Goal: Information Seeking & Learning: Compare options

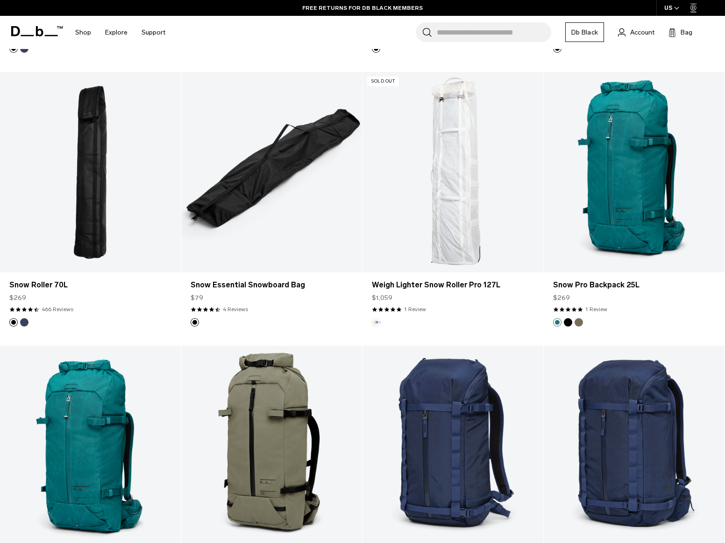
scroll to position [988, 0]
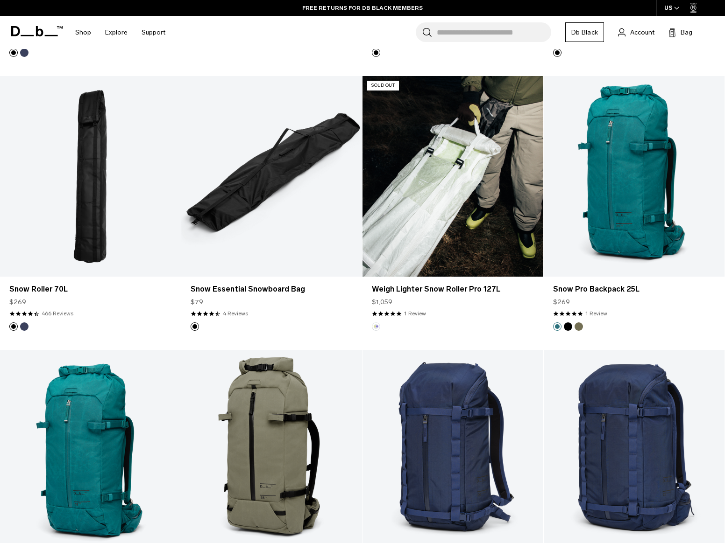
click at [418, 265] on link "Weigh Lighter Snow Roller Pro 127L" at bounding box center [452, 176] width 181 height 201
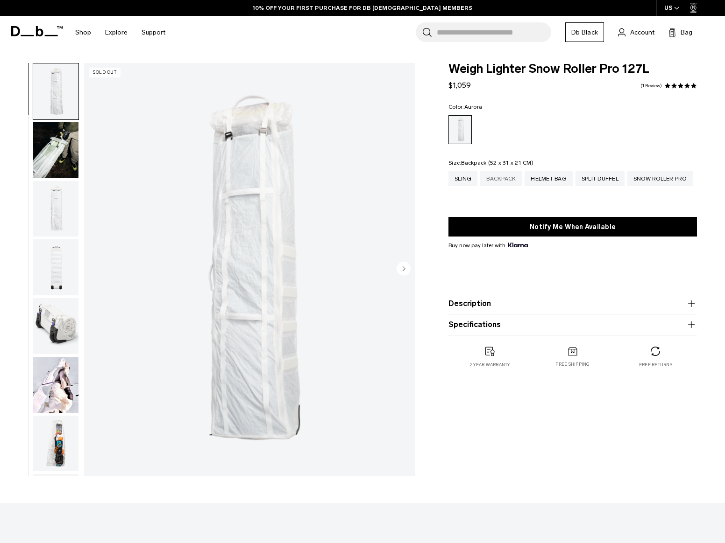
click at [519, 180] on div "Backpack" at bounding box center [501, 178] width 42 height 15
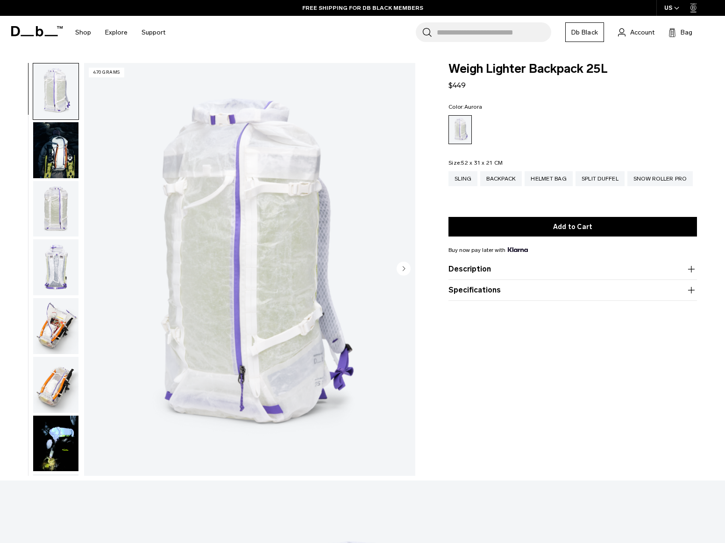
click at [485, 200] on div "Sling Backpack Helmet Bag Split Duffel Snow Roller Pro" at bounding box center [572, 185] width 248 height 28
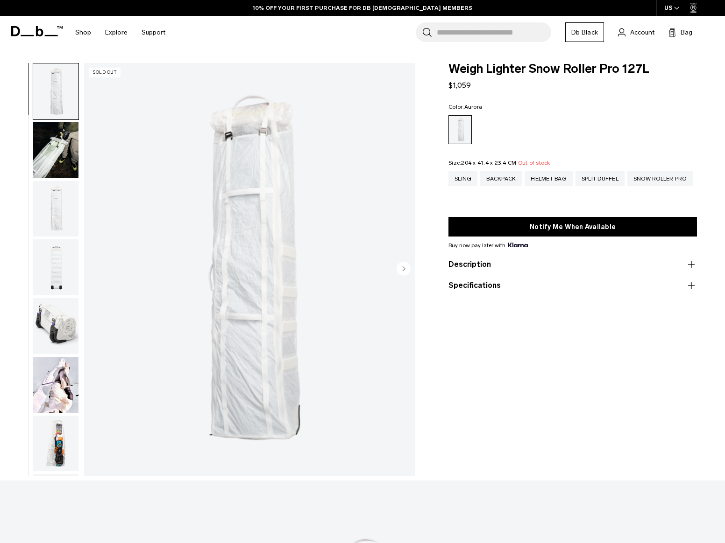
click at [53, 321] on img "button" at bounding box center [55, 326] width 45 height 56
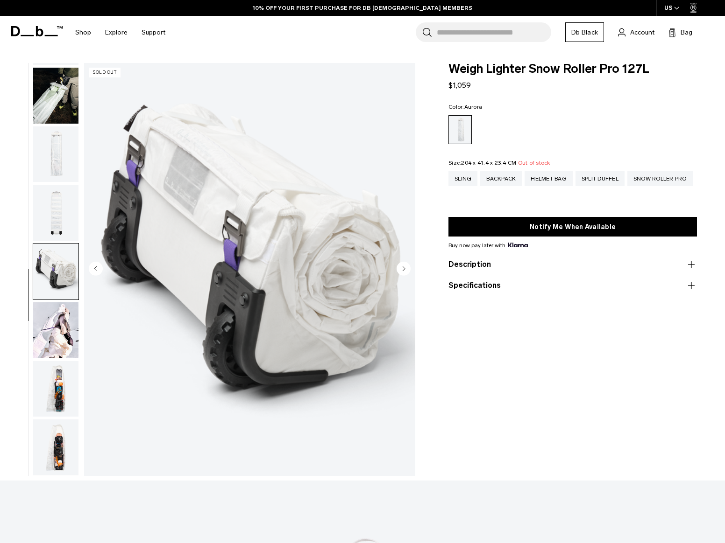
scroll to position [55, 0]
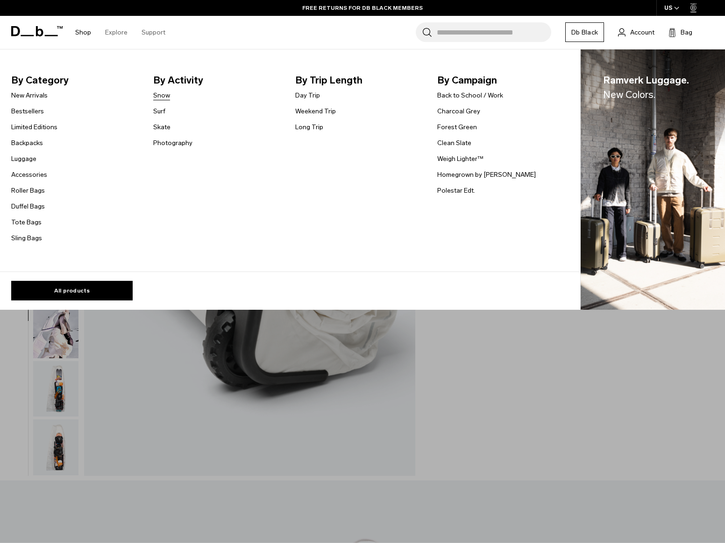
click at [161, 94] on link "Snow" at bounding box center [161, 96] width 17 height 10
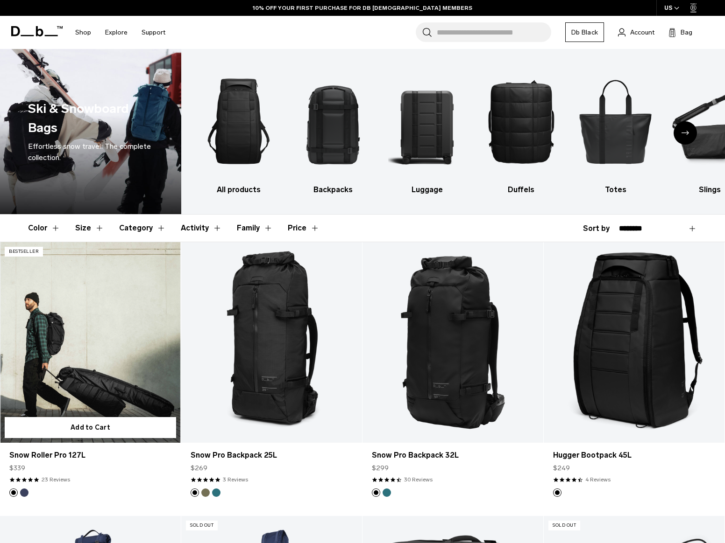
click at [82, 373] on link "Snow Roller Pro 127L" at bounding box center [90, 342] width 181 height 201
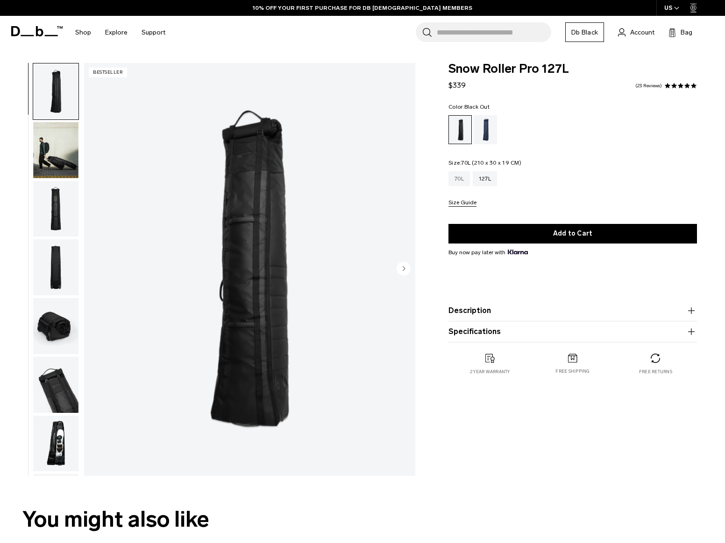
click at [465, 181] on div "70L" at bounding box center [458, 178] width 21 height 15
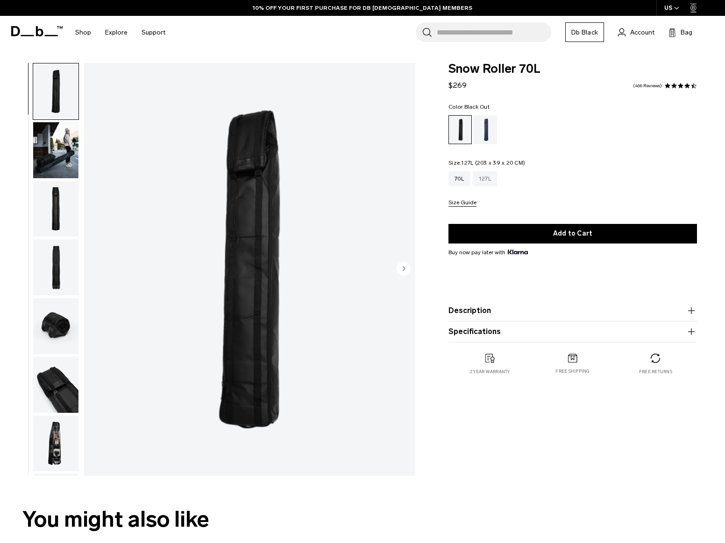
click at [484, 179] on div "127L" at bounding box center [484, 178] width 24 height 15
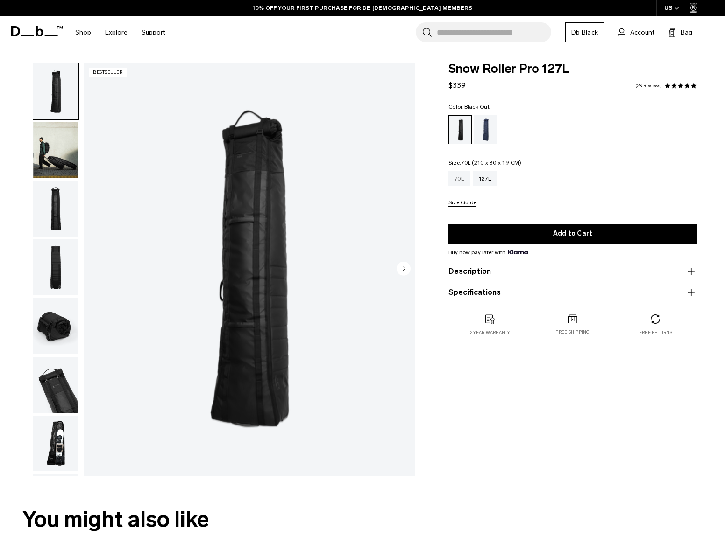
click at [451, 176] on div "70L" at bounding box center [458, 178] width 21 height 15
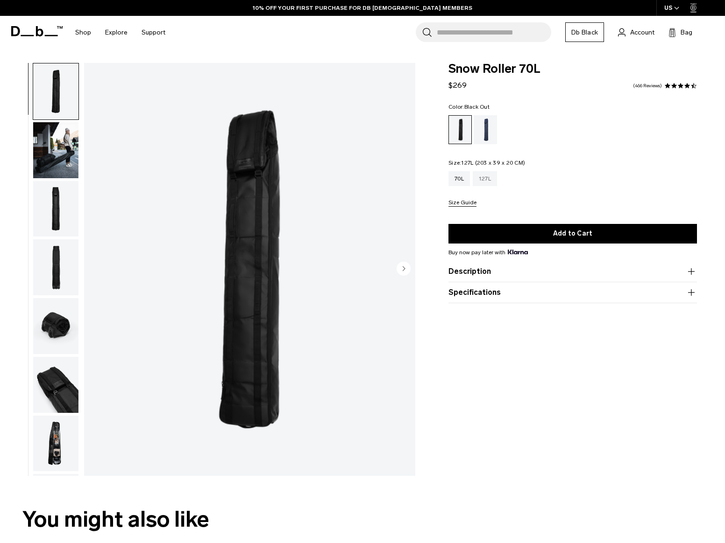
click at [481, 185] on div "127L" at bounding box center [484, 178] width 24 height 15
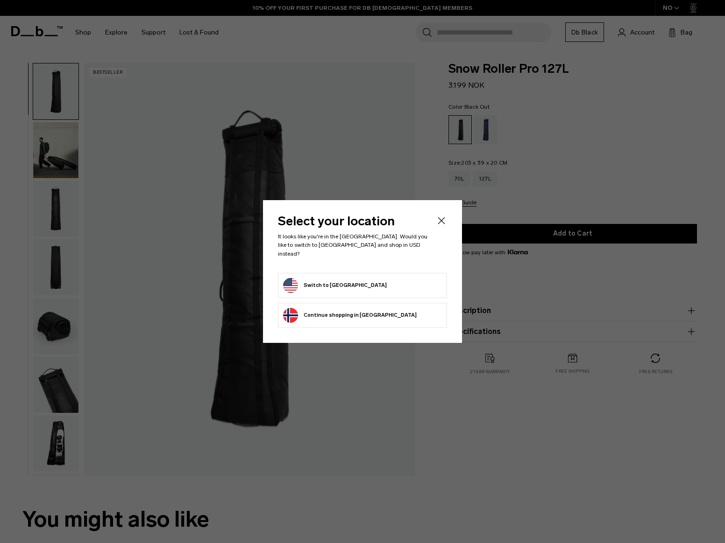
click at [448, 233] on div "Select your location It looks like you're in the [GEOGRAPHIC_DATA]. Would you l…" at bounding box center [362, 271] width 199 height 142
click at [439, 224] on icon "Close" at bounding box center [441, 220] width 11 height 11
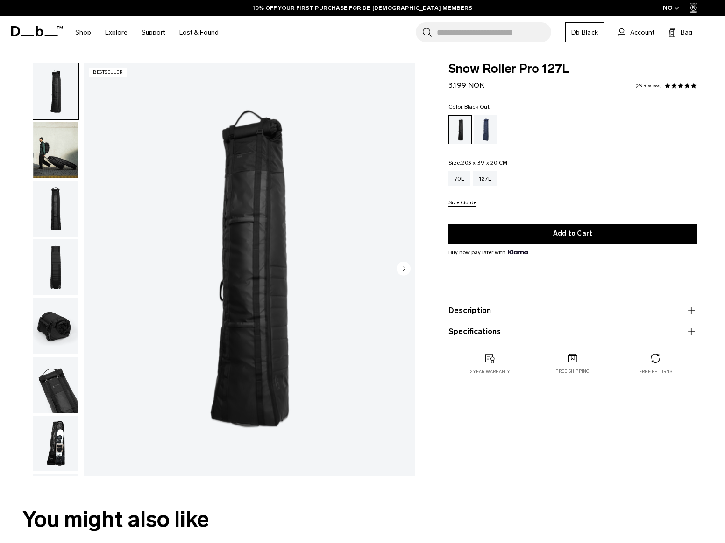
click at [672, 5] on div "NO" at bounding box center [671, 8] width 33 height 16
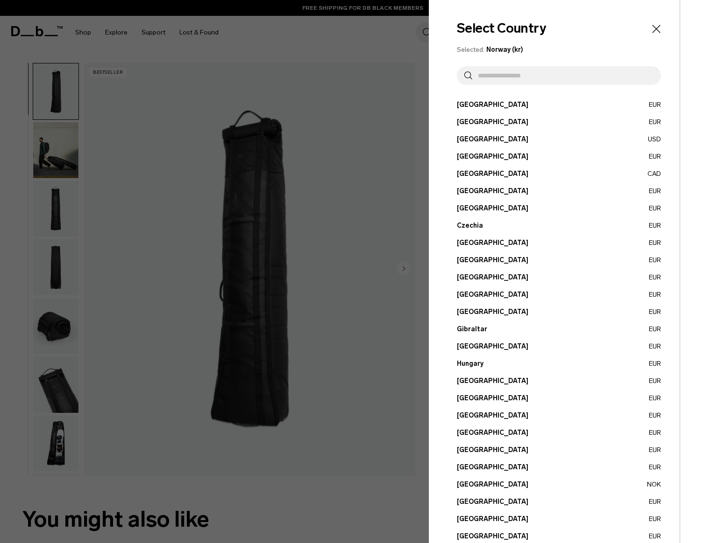
click at [499, 80] on input "text" at bounding box center [562, 75] width 181 height 19
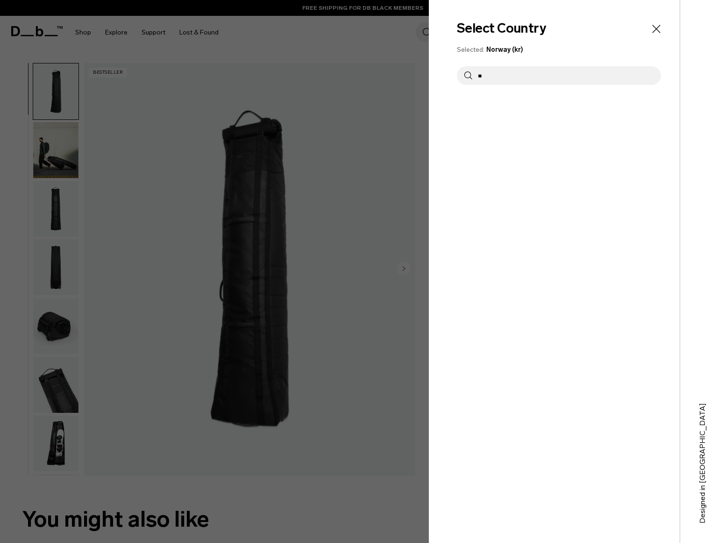
type input "*"
type input "****"
drag, startPoint x: 482, startPoint y: 127, endPoint x: 481, endPoint y: 118, distance: 9.4
click at [481, 118] on div "Select Country Selected: Norway (kr) **** Austria EUR Belgium EUR Brazil USD" at bounding box center [554, 271] width 251 height 543
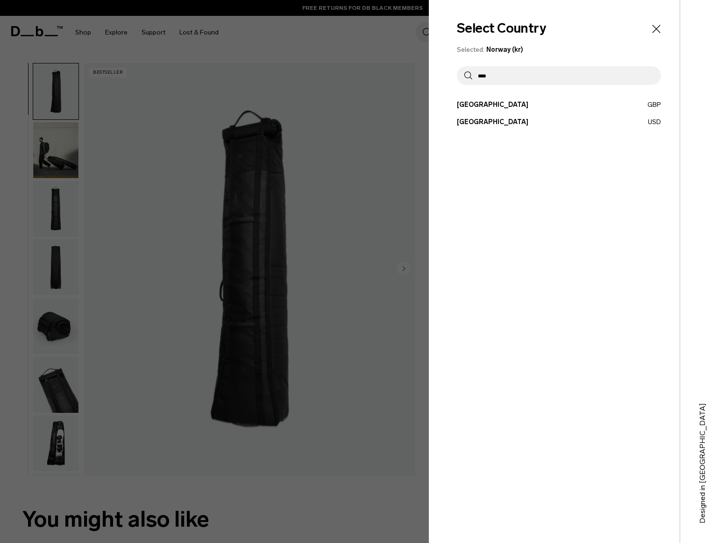
click at [481, 119] on button "United States USD" at bounding box center [559, 122] width 204 height 10
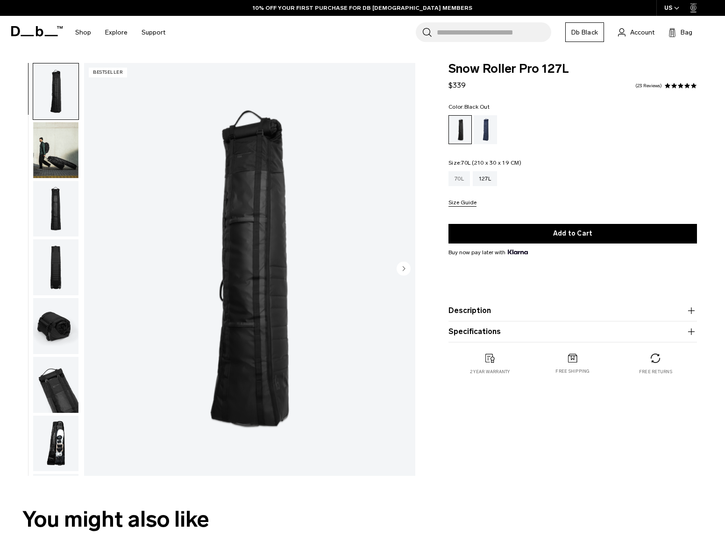
click at [461, 181] on div "70L" at bounding box center [458, 178] width 21 height 15
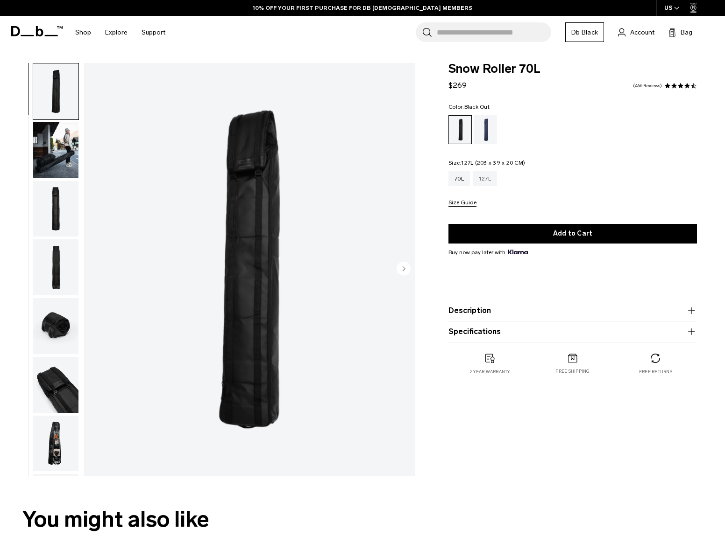
click at [485, 178] on div "127L" at bounding box center [484, 178] width 24 height 15
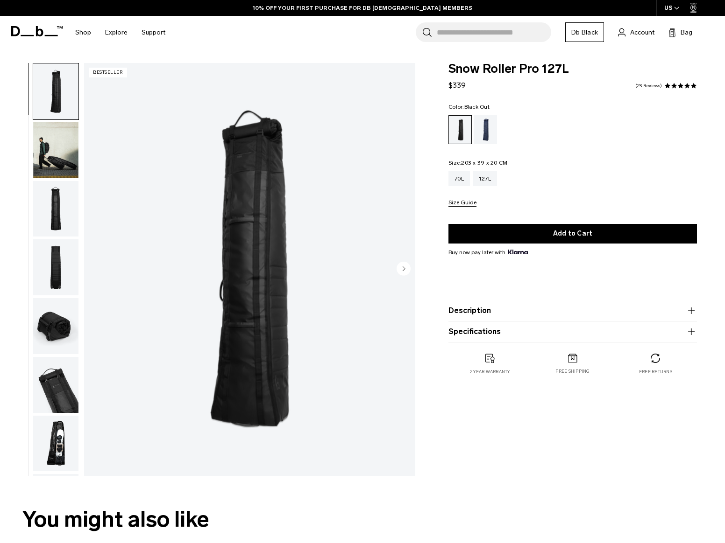
click at [56, 394] on img "button" at bounding box center [55, 385] width 45 height 56
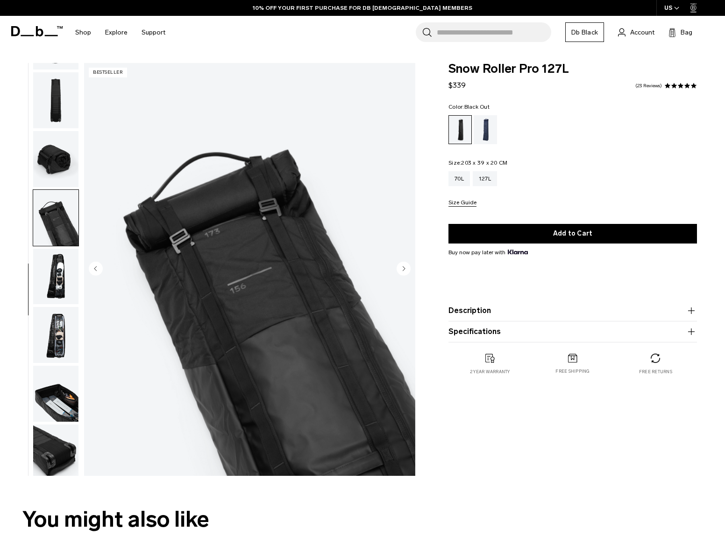
scroll to position [172, 0]
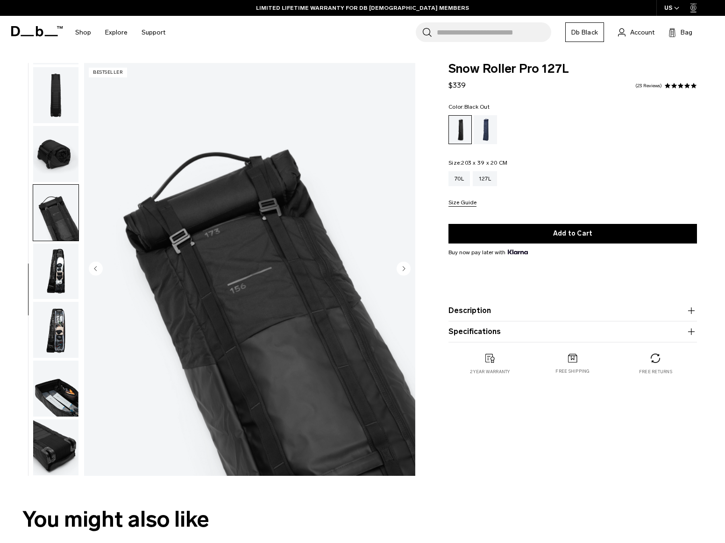
click at [43, 108] on img "button" at bounding box center [55, 95] width 45 height 56
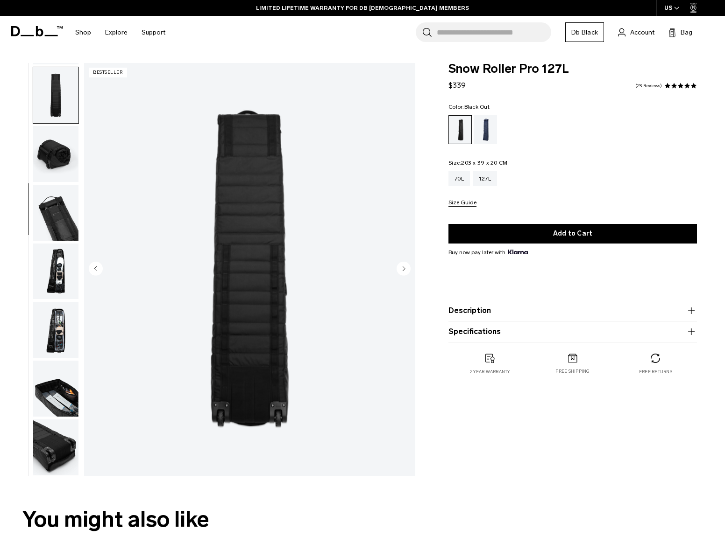
click at [63, 329] on img "button" at bounding box center [55, 330] width 45 height 56
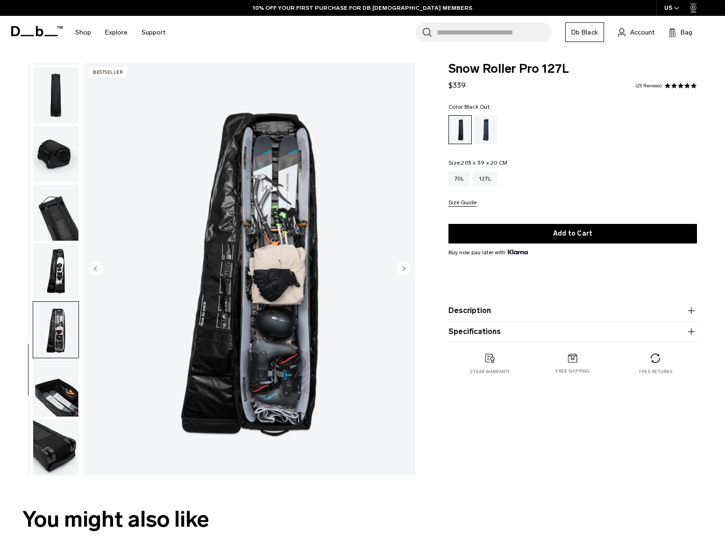
click at [213, 45] on div "Search for Bags, Luggage... Search Close Trending Products All Products Hugger …" at bounding box center [444, 32] width 545 height 33
